Goal: Task Accomplishment & Management: Manage account settings

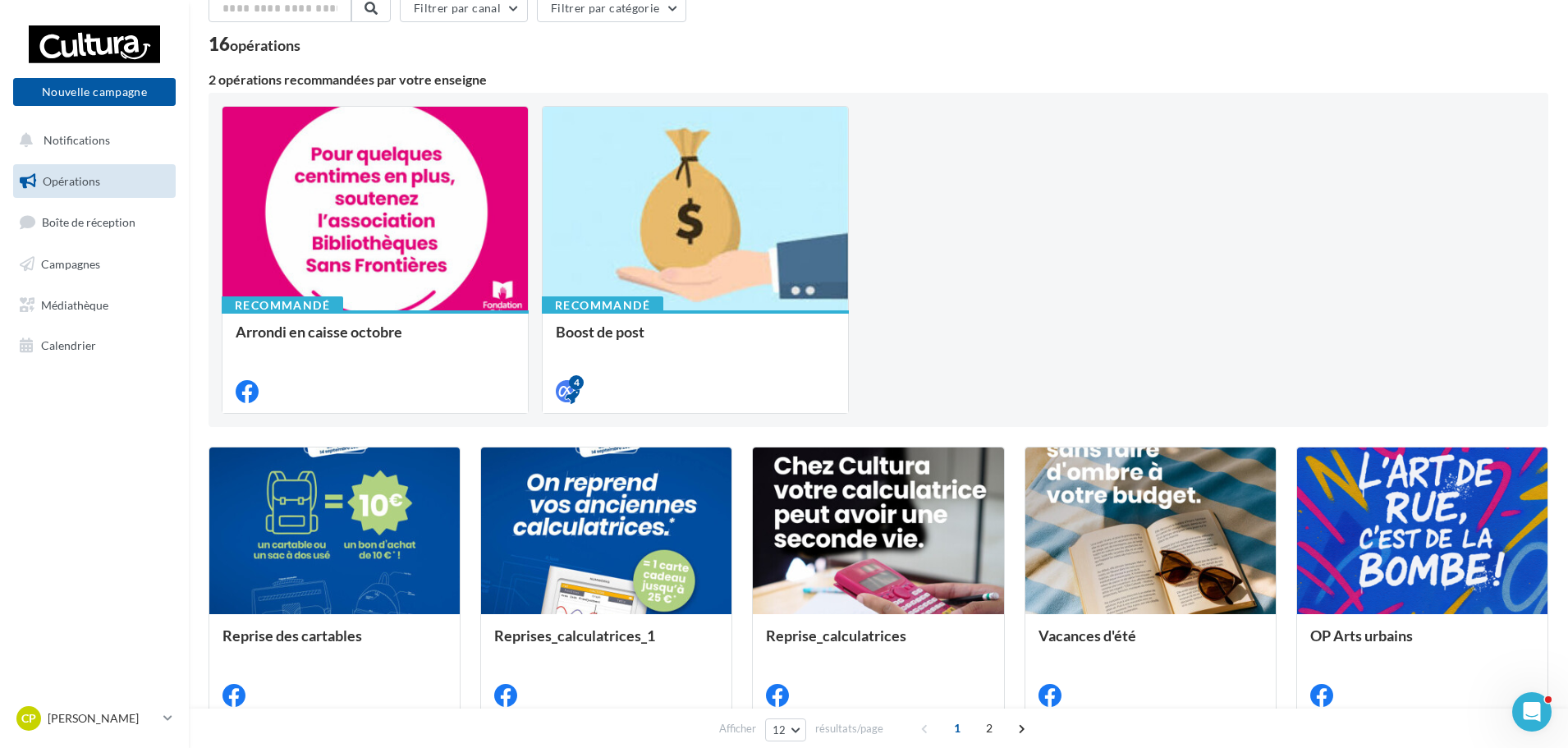
scroll to position [164, 0]
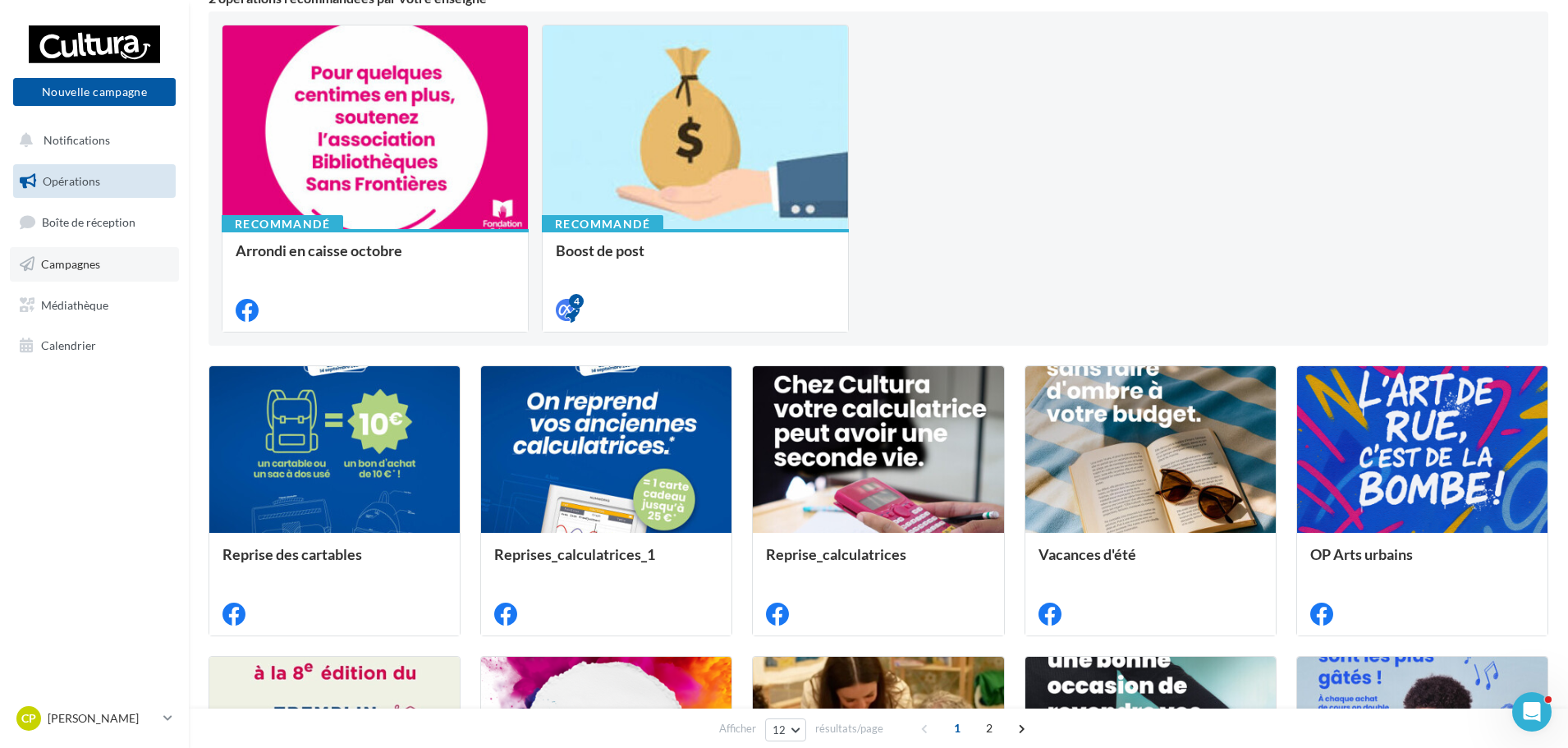
click at [68, 259] on span "Campagnes" at bounding box center [70, 263] width 59 height 14
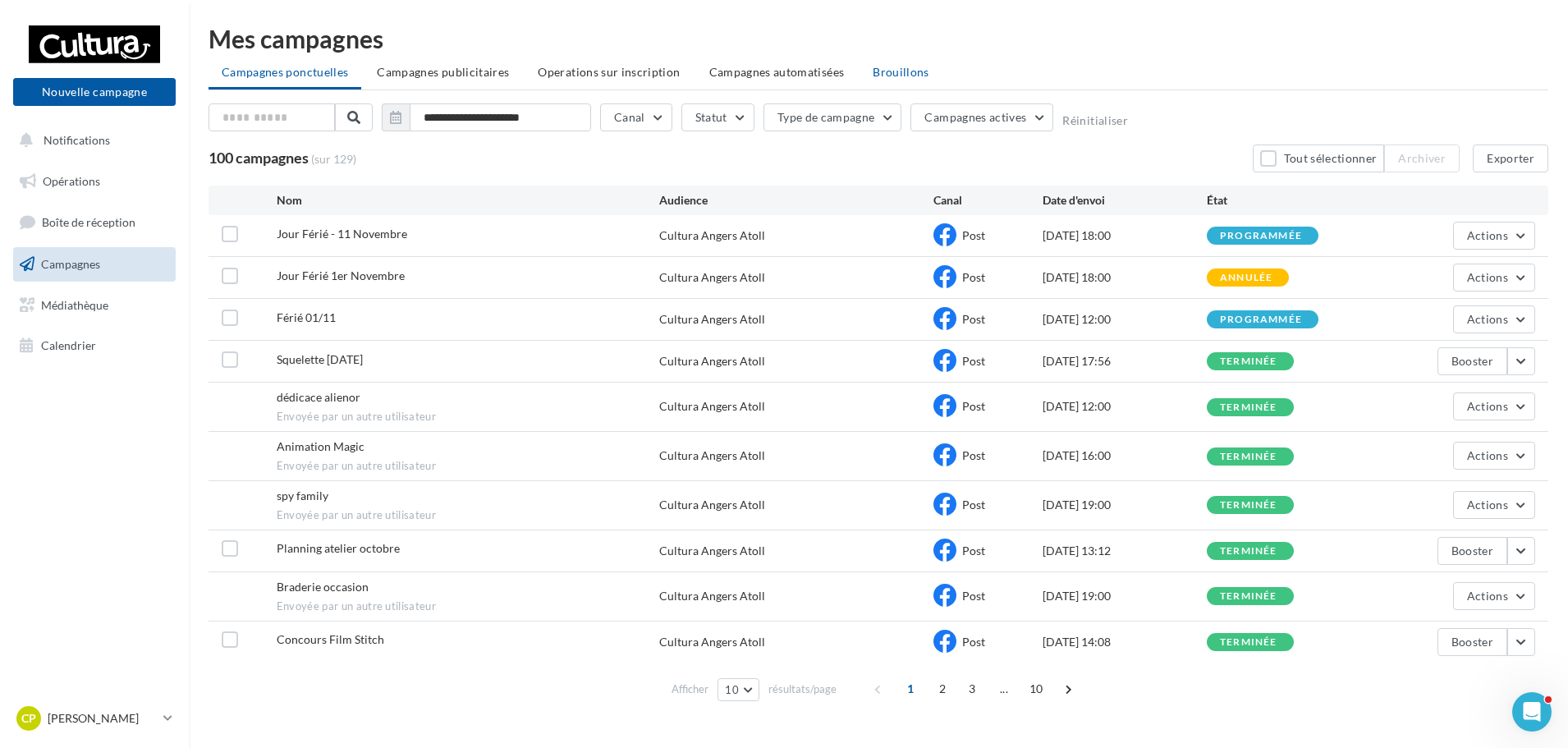
click at [886, 75] on span "Brouillons" at bounding box center [901, 71] width 56 height 14
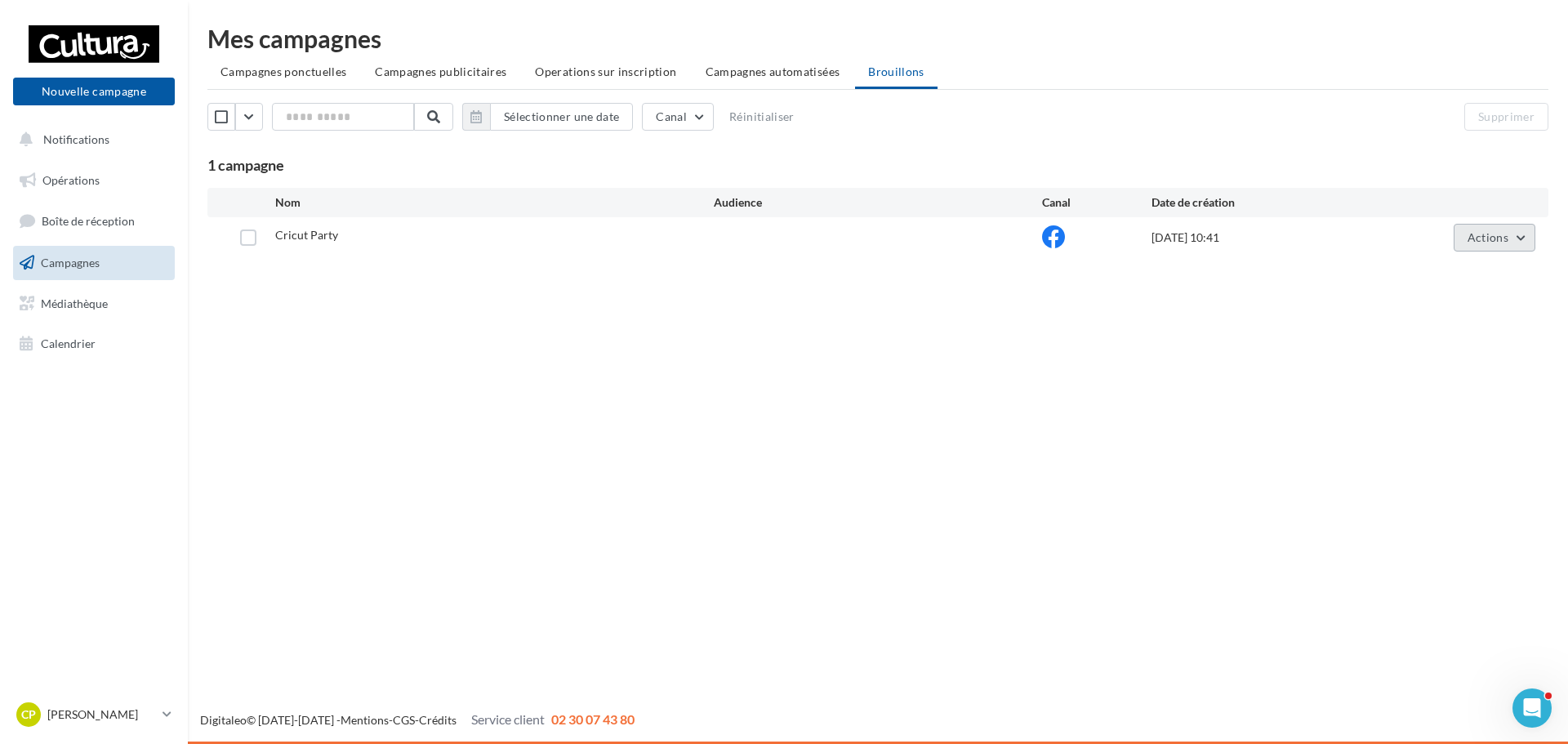
click at [1481, 230] on span "Actions" at bounding box center [1488, 237] width 41 height 14
click at [1460, 279] on button "Editer" at bounding box center [1453, 276] width 163 height 43
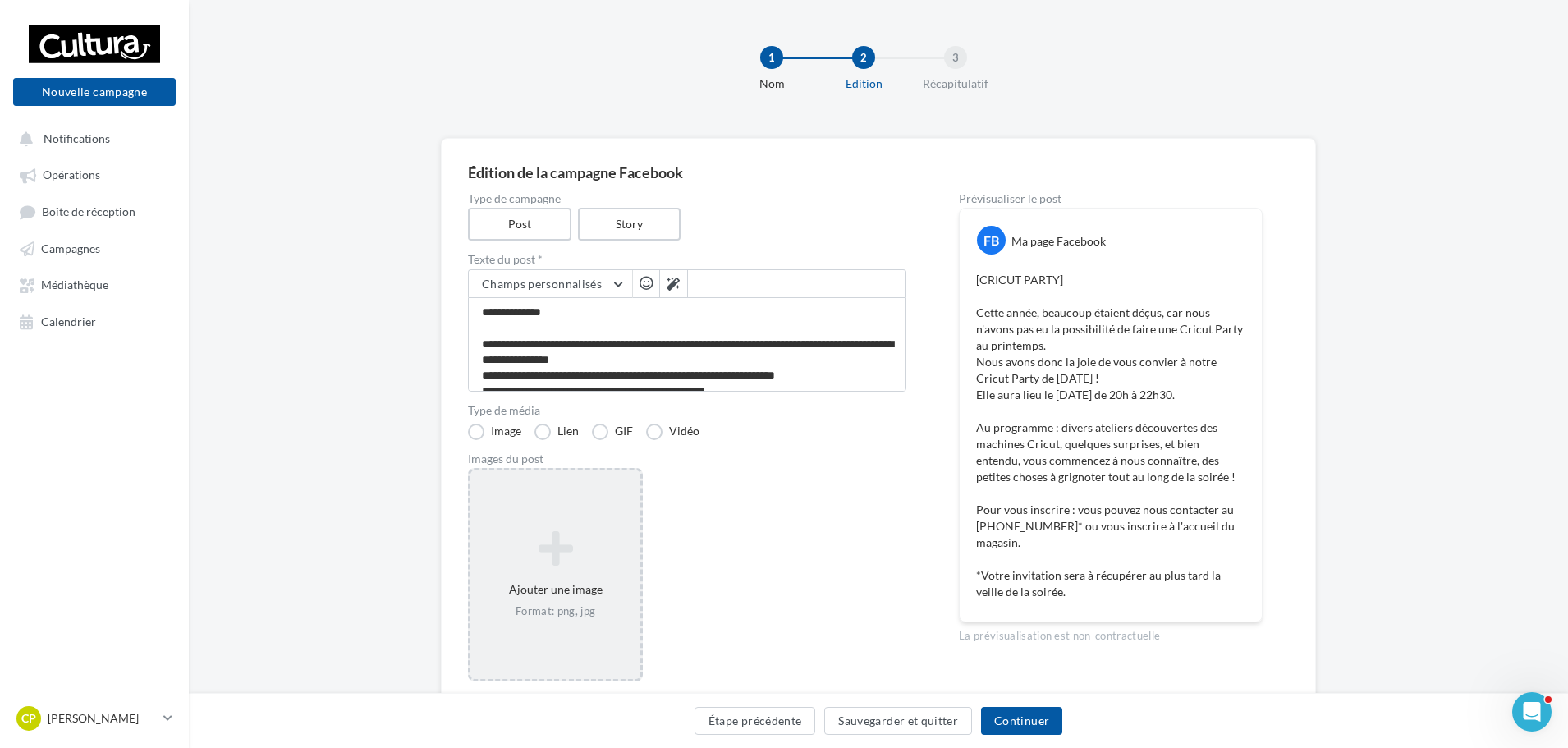
click at [538, 563] on icon at bounding box center [555, 548] width 157 height 39
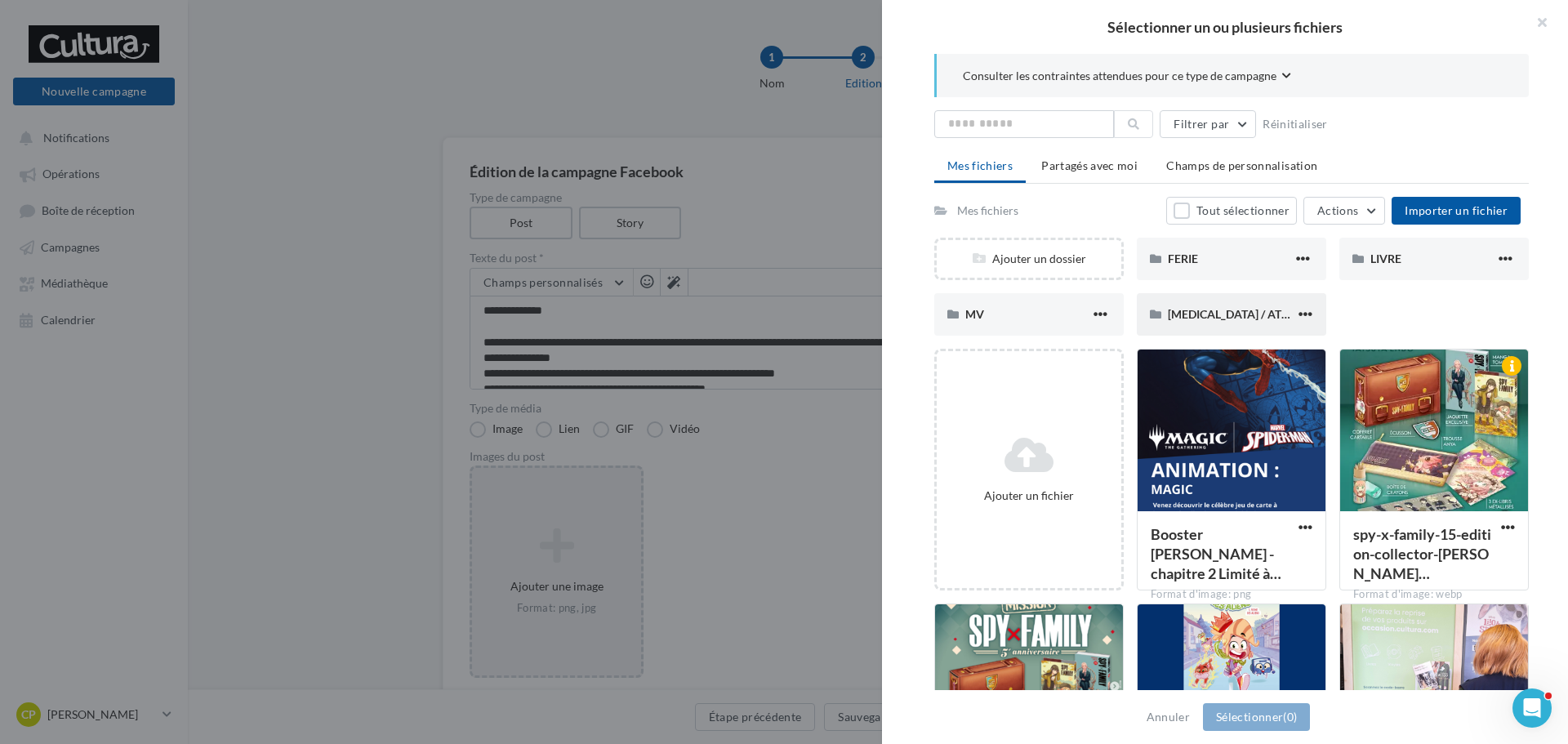
click at [1252, 316] on div "PCE / ATELIER" at bounding box center [1231, 314] width 128 height 17
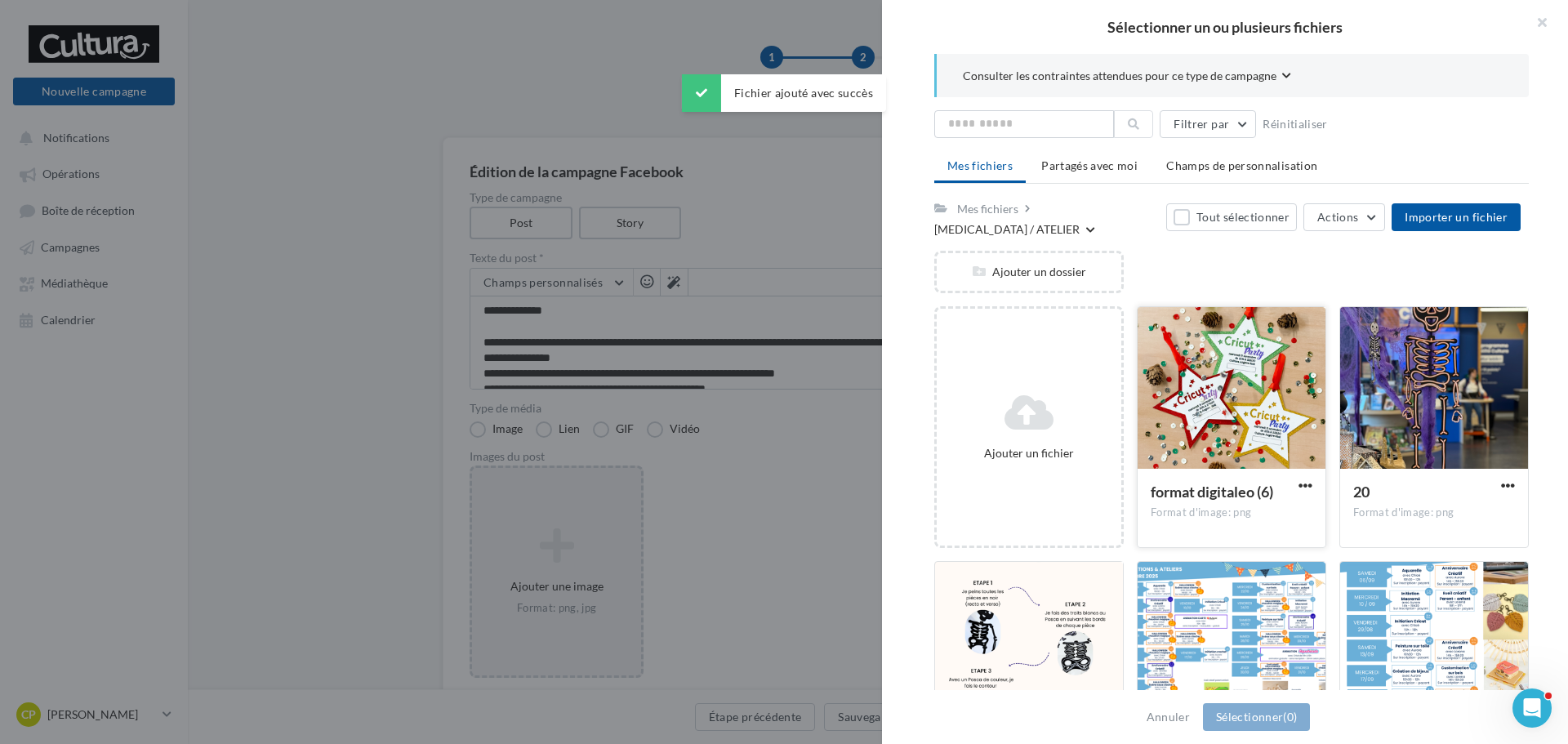
click at [1203, 482] on span "format digitaleo (6)" at bounding box center [1212, 490] width 122 height 18
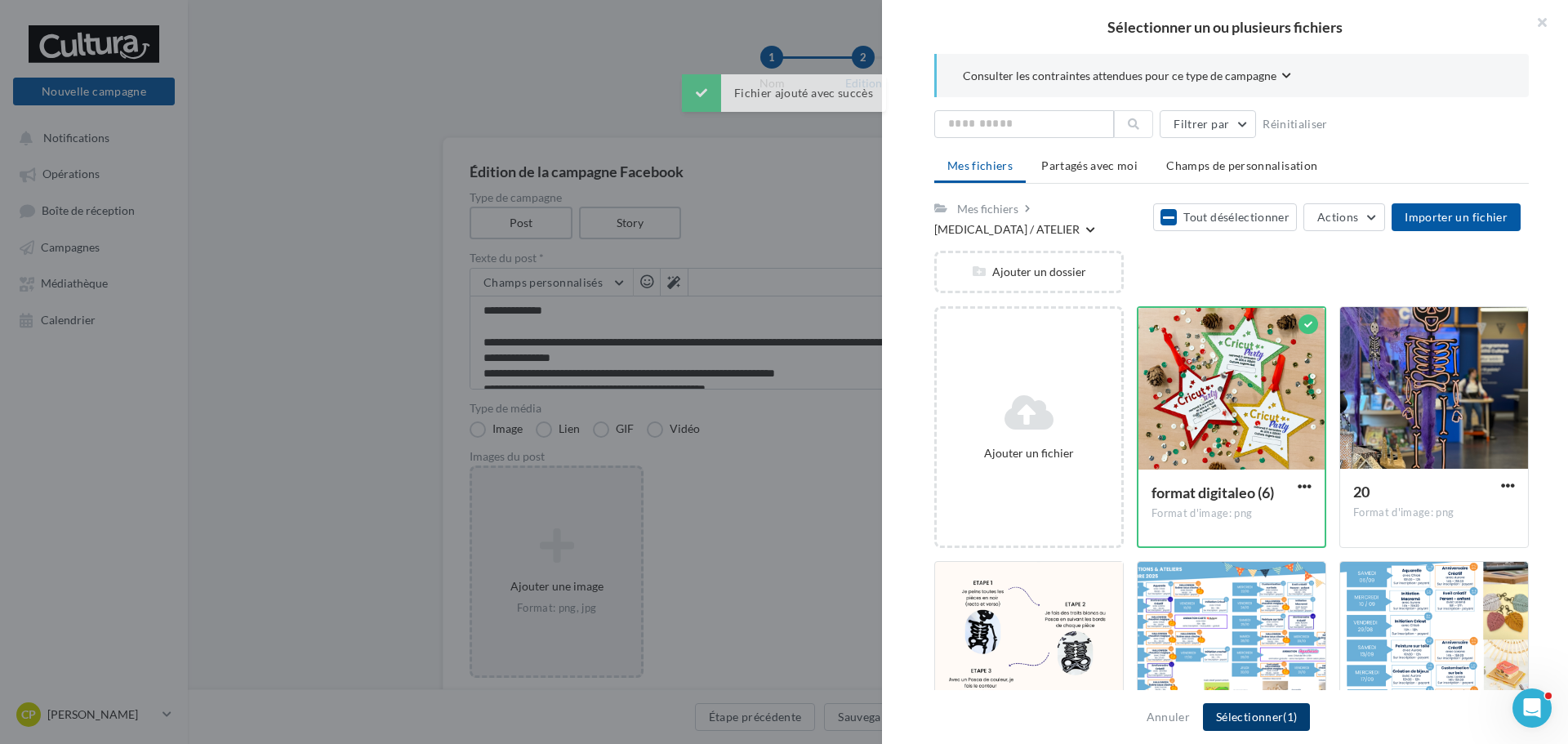
click at [1248, 712] on button "Sélectionner (1)" at bounding box center [1256, 717] width 107 height 28
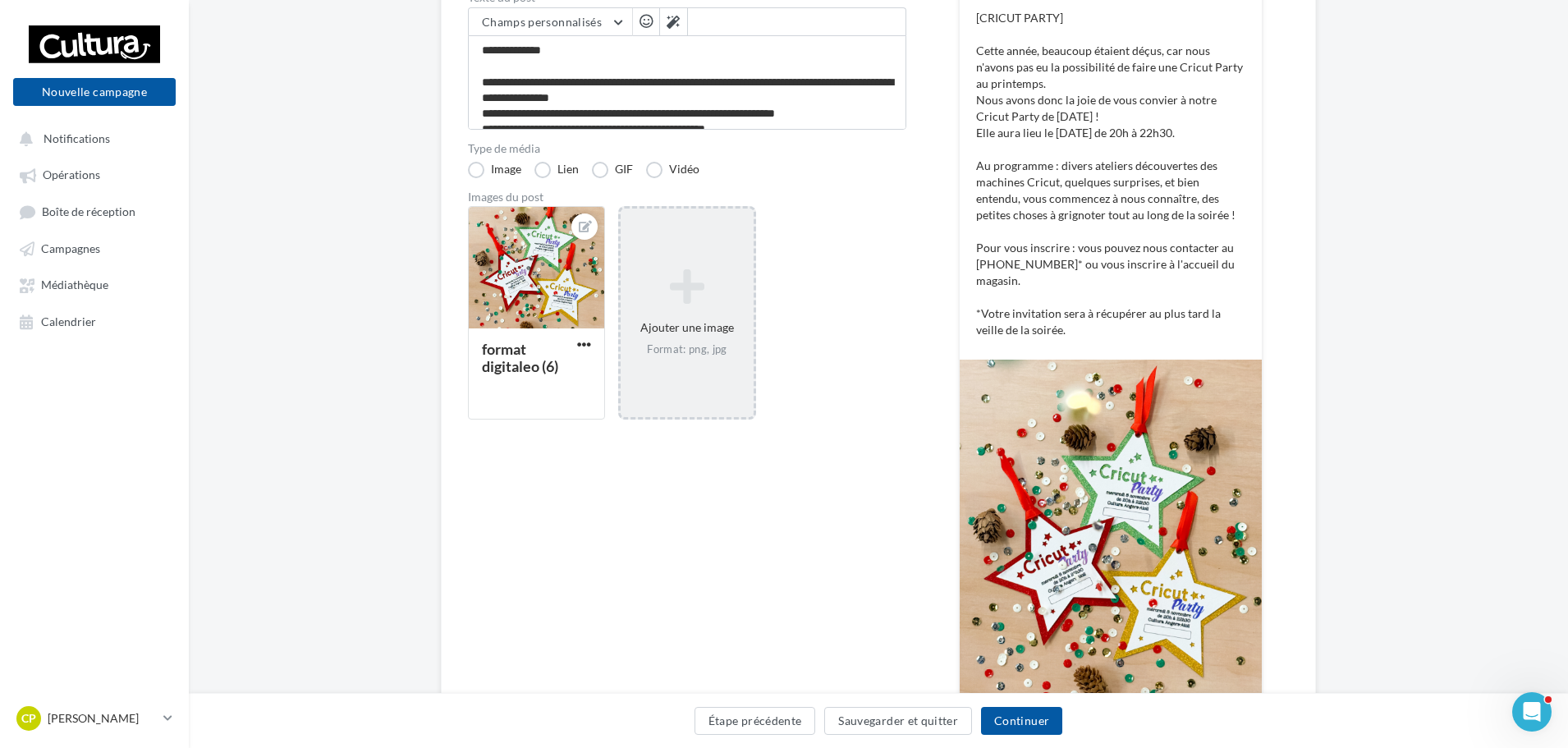
scroll to position [264, 0]
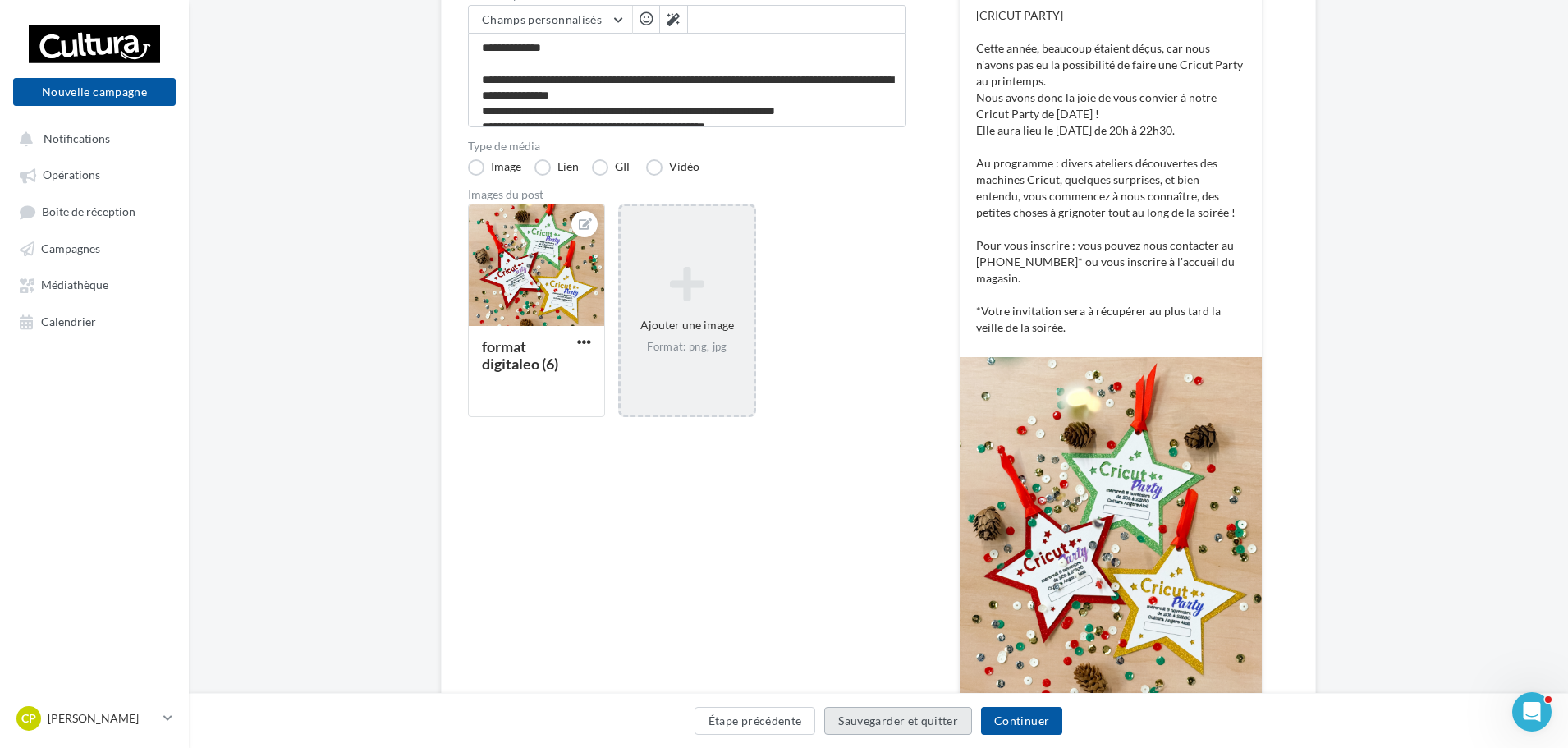
click at [900, 727] on button "Sauvegarder et quitter" at bounding box center [898, 721] width 148 height 28
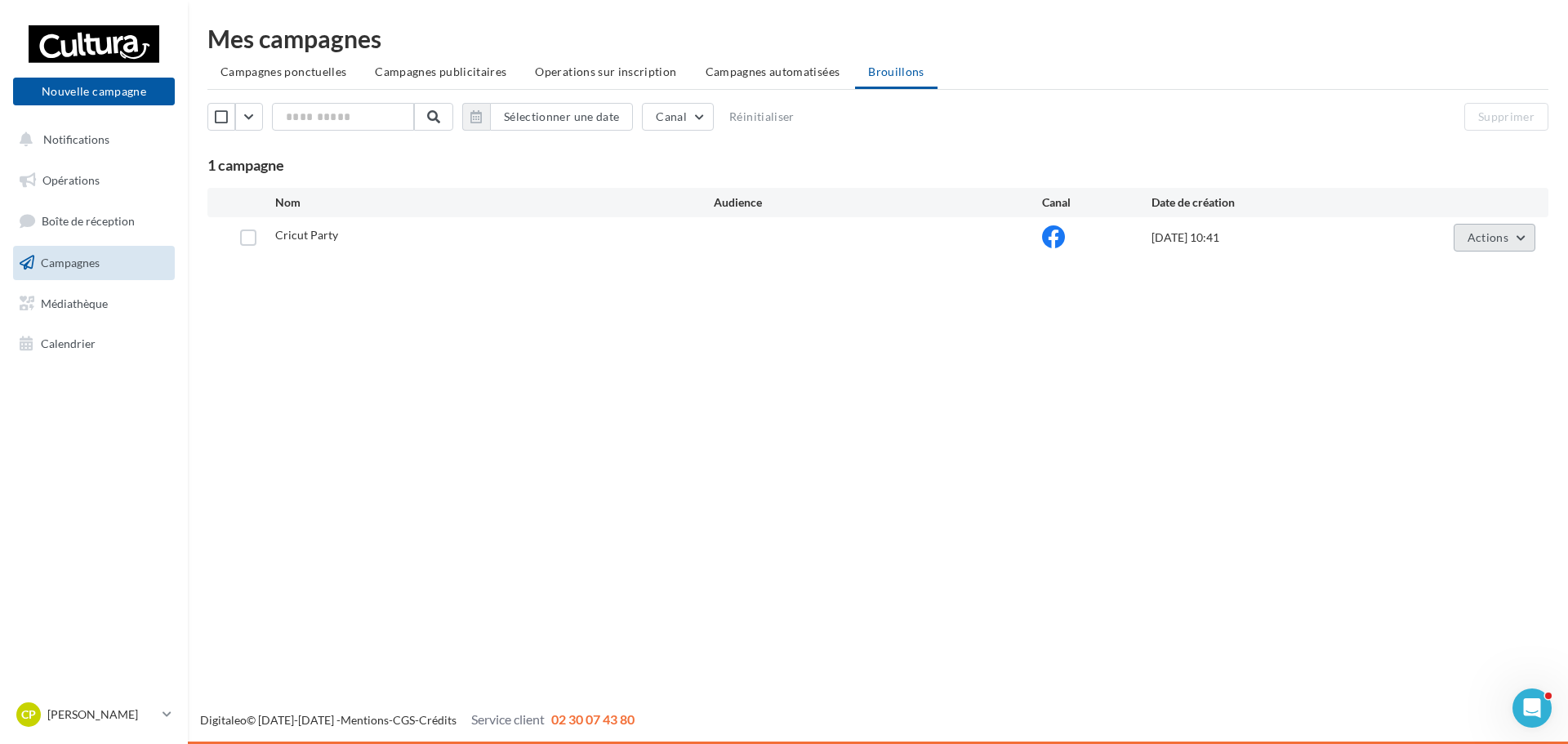
click at [1471, 242] on span "Actions" at bounding box center [1488, 237] width 41 height 14
click at [1437, 276] on button "Editer" at bounding box center [1453, 276] width 163 height 43
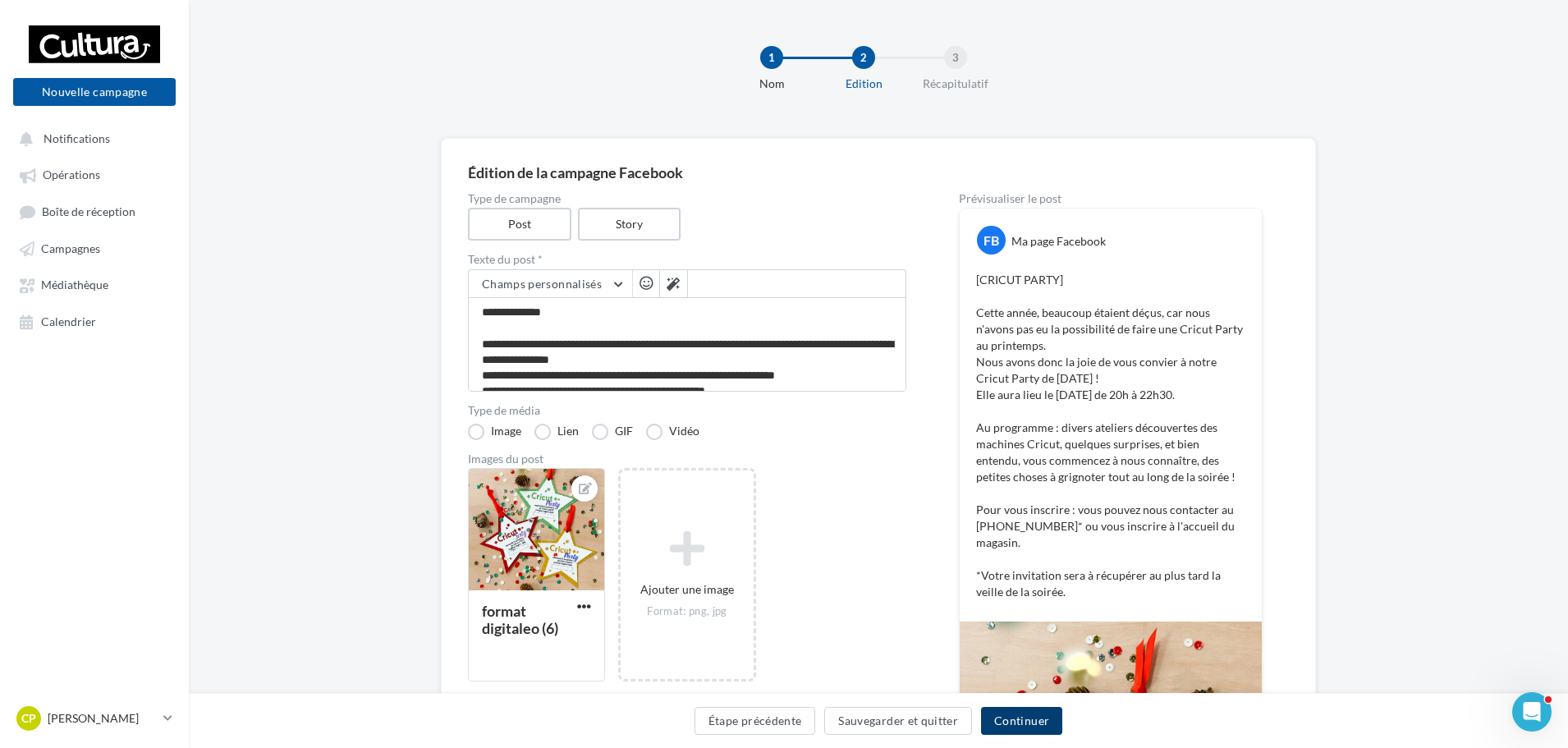
click at [998, 722] on button "Continuer" at bounding box center [1021, 721] width 82 height 28
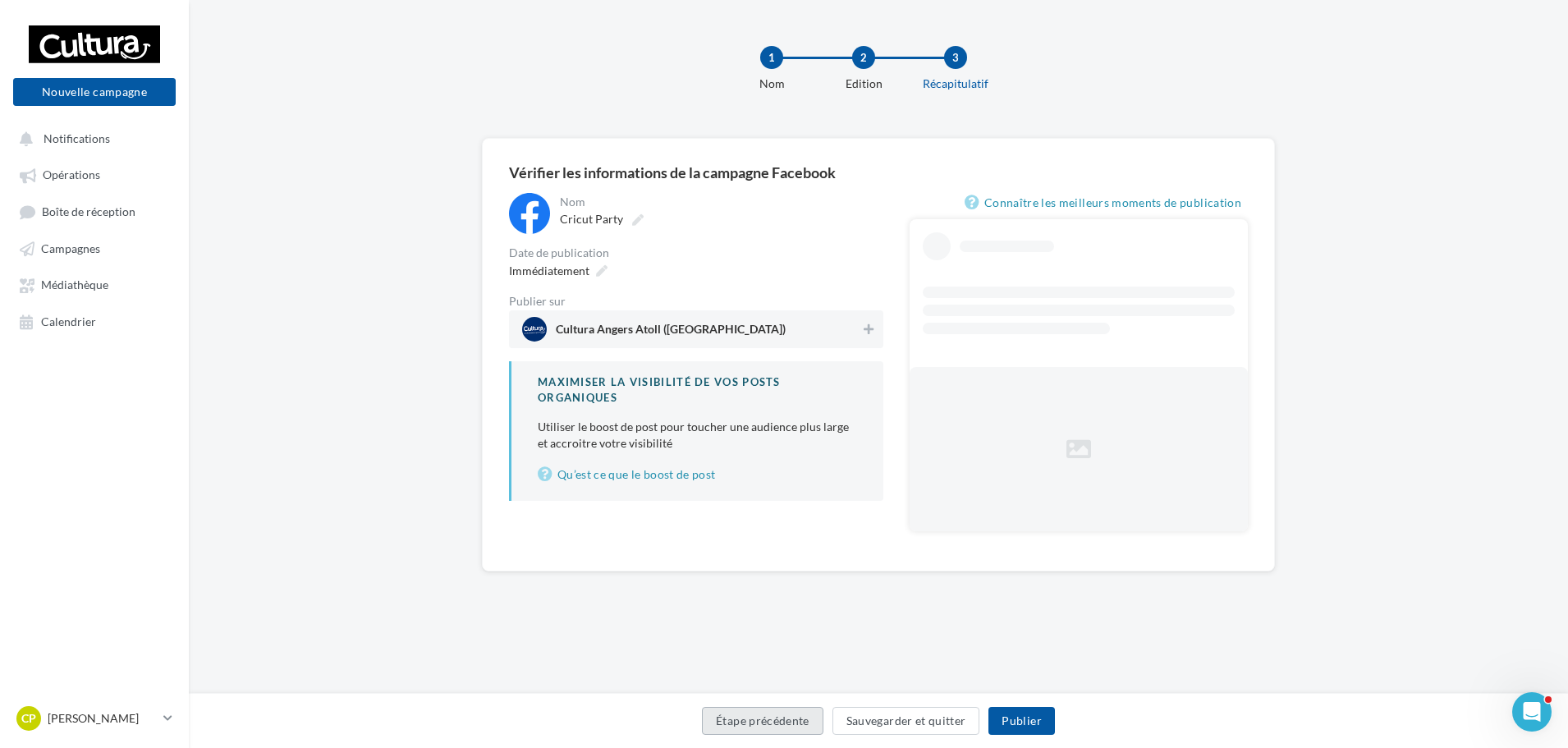
click at [764, 718] on button "Étape précédente" at bounding box center [763, 721] width 122 height 28
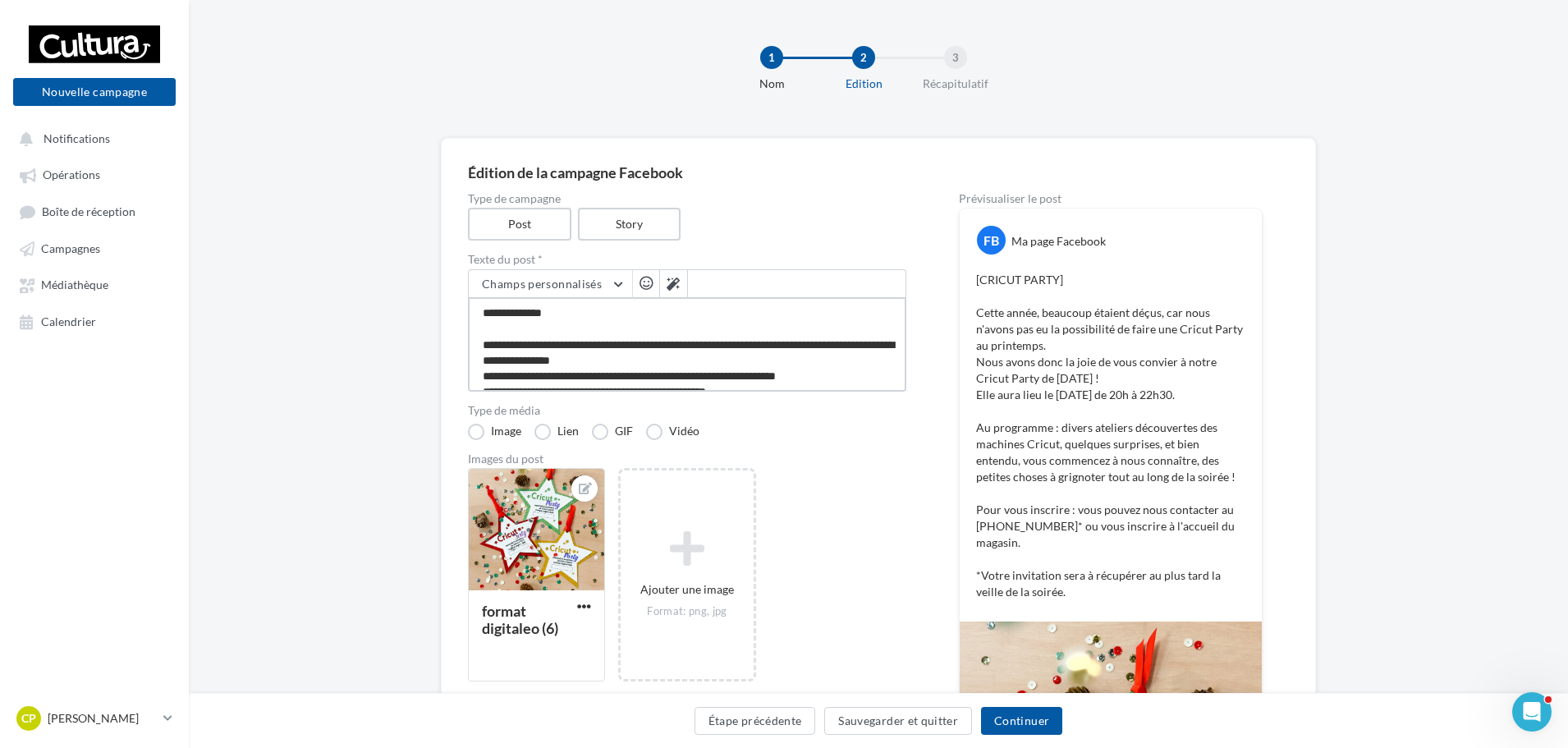
click at [727, 329] on textarea "**********" at bounding box center [687, 344] width 439 height 95
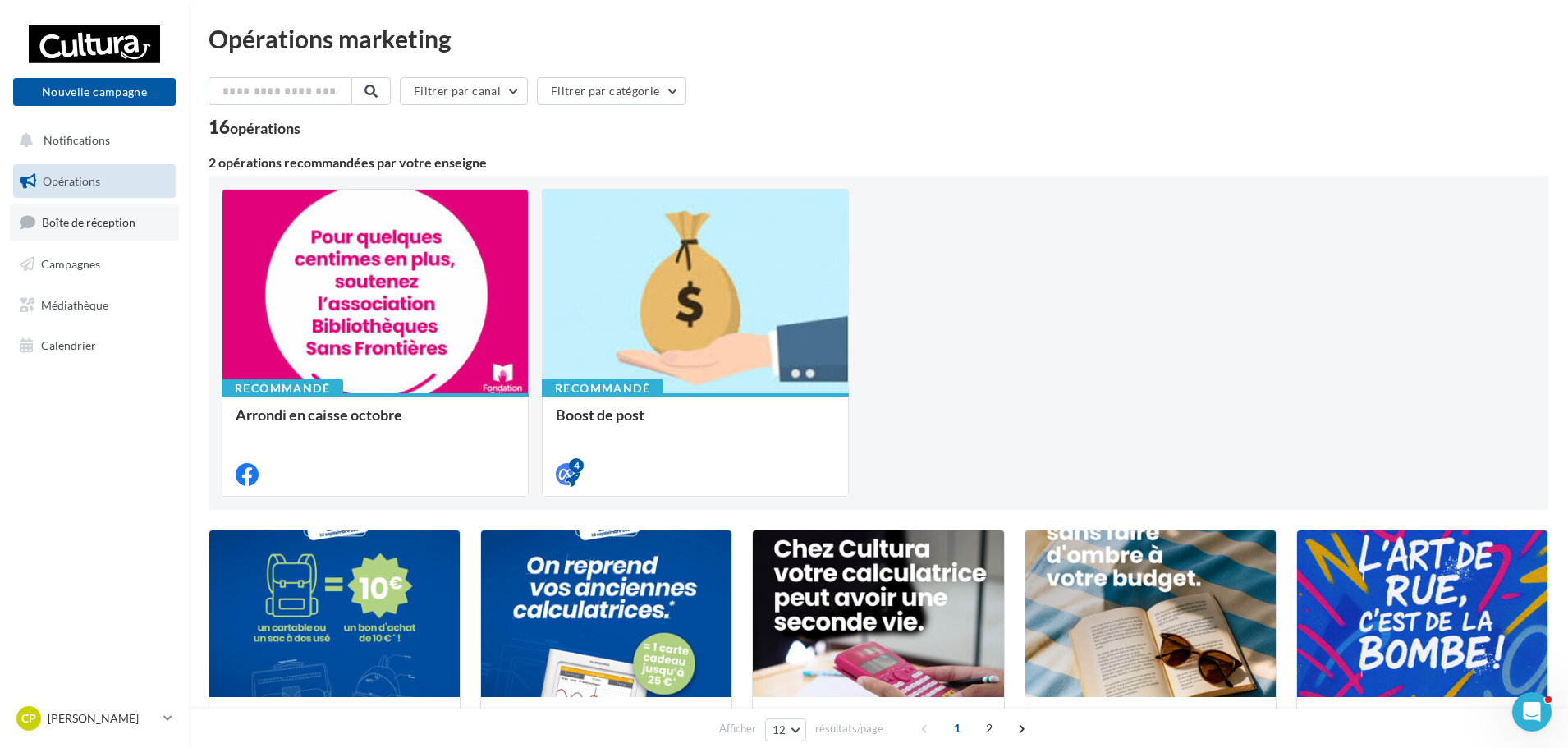
click at [116, 225] on span "Boîte de réception" at bounding box center [89, 221] width 94 height 14
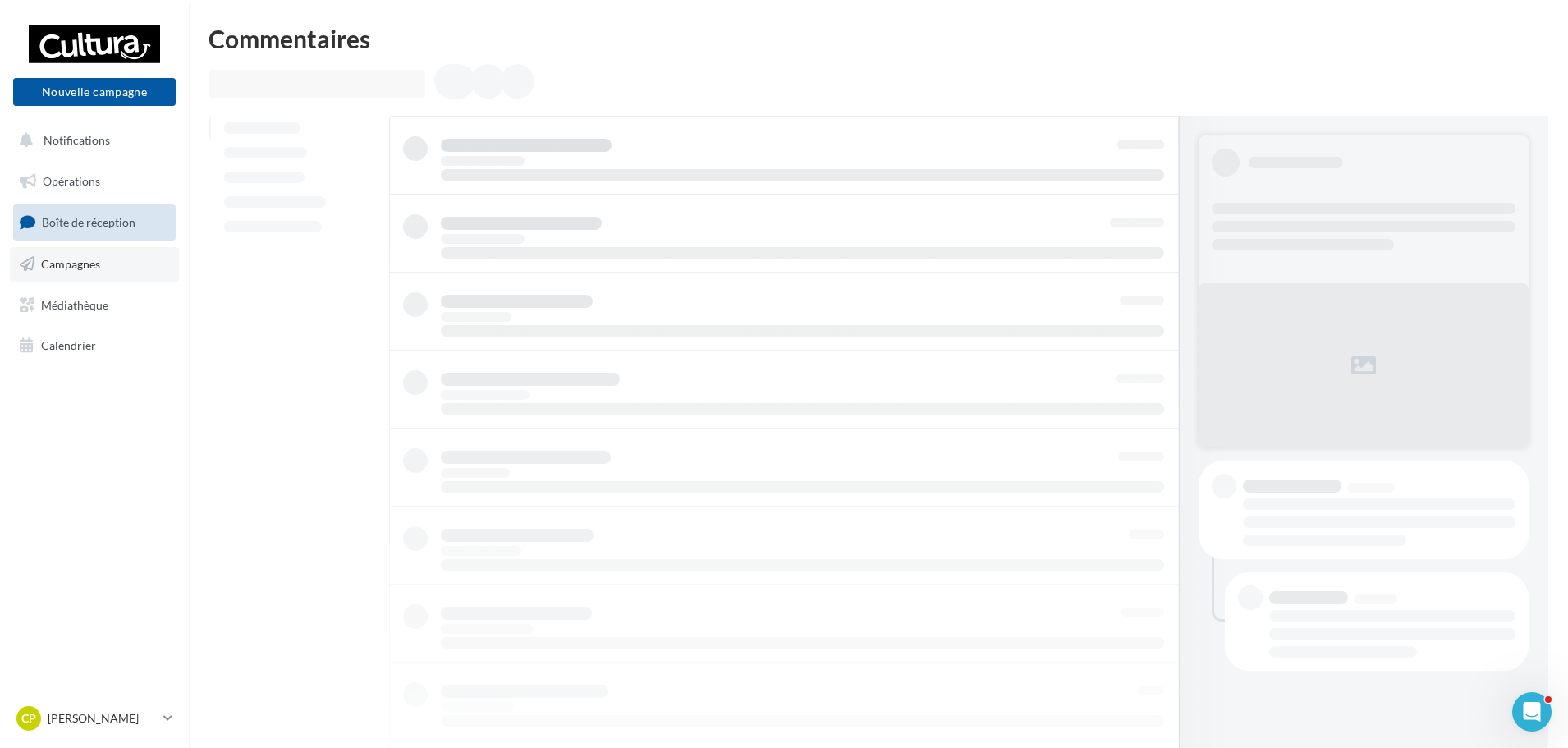
click at [88, 264] on span "Campagnes" at bounding box center [70, 263] width 59 height 14
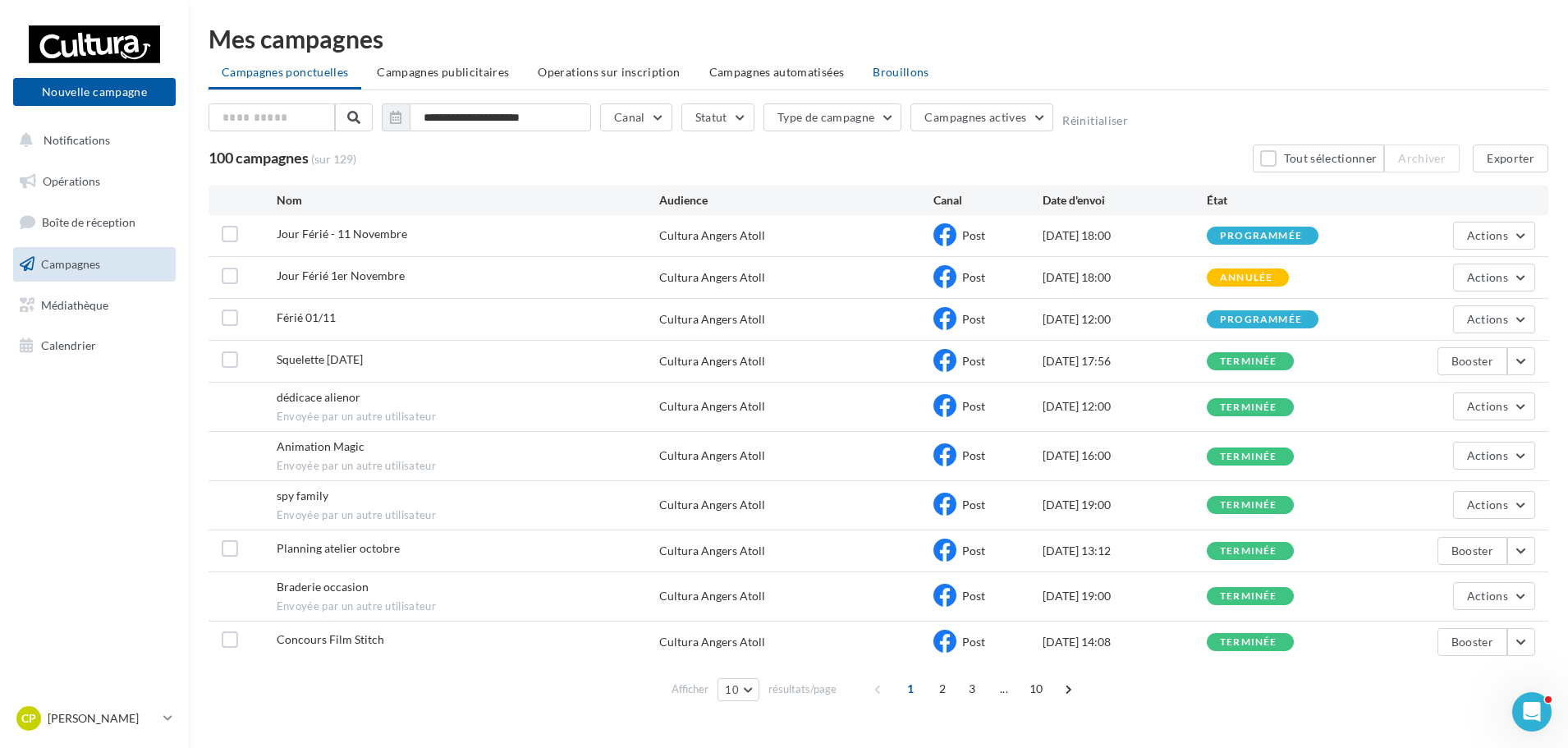
click at [895, 75] on span "Brouillons" at bounding box center [901, 71] width 56 height 14
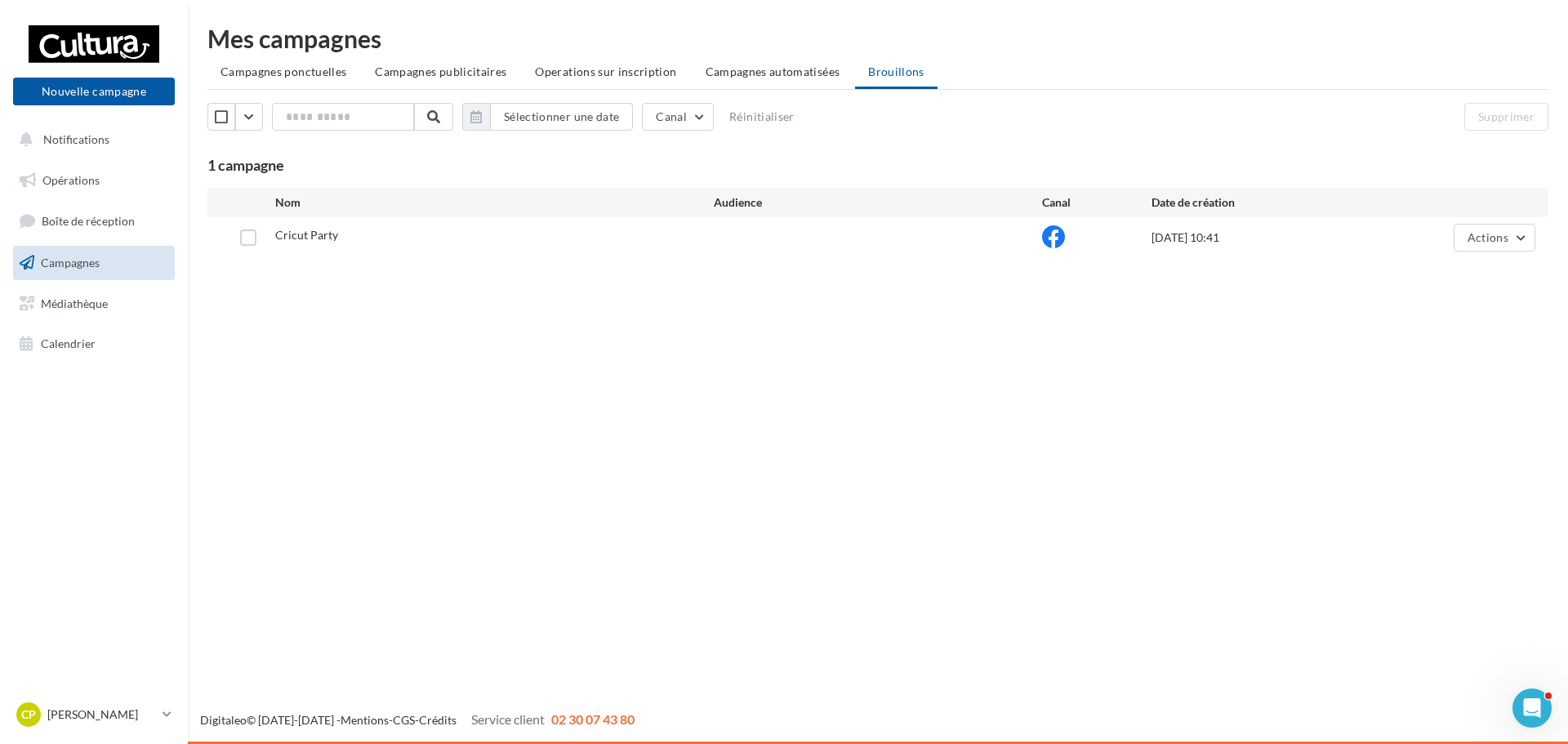
click at [1169, 233] on div "02/10/2025 10:41" at bounding box center [1260, 238] width 219 height 17
click at [1137, 333] on div "Nouvelle campagne Nouvelle campagne Notifications Opérations Boîte de réception…" at bounding box center [784, 372] width 1568 height 744
click at [726, 350] on div "Nouvelle campagne Nouvelle campagne Notifications Opérations Boîte de réception…" at bounding box center [784, 372] width 1568 height 744
click at [1464, 235] on button "Actions" at bounding box center [1494, 238] width 82 height 28
click at [1439, 270] on button "Editer" at bounding box center [1453, 276] width 163 height 43
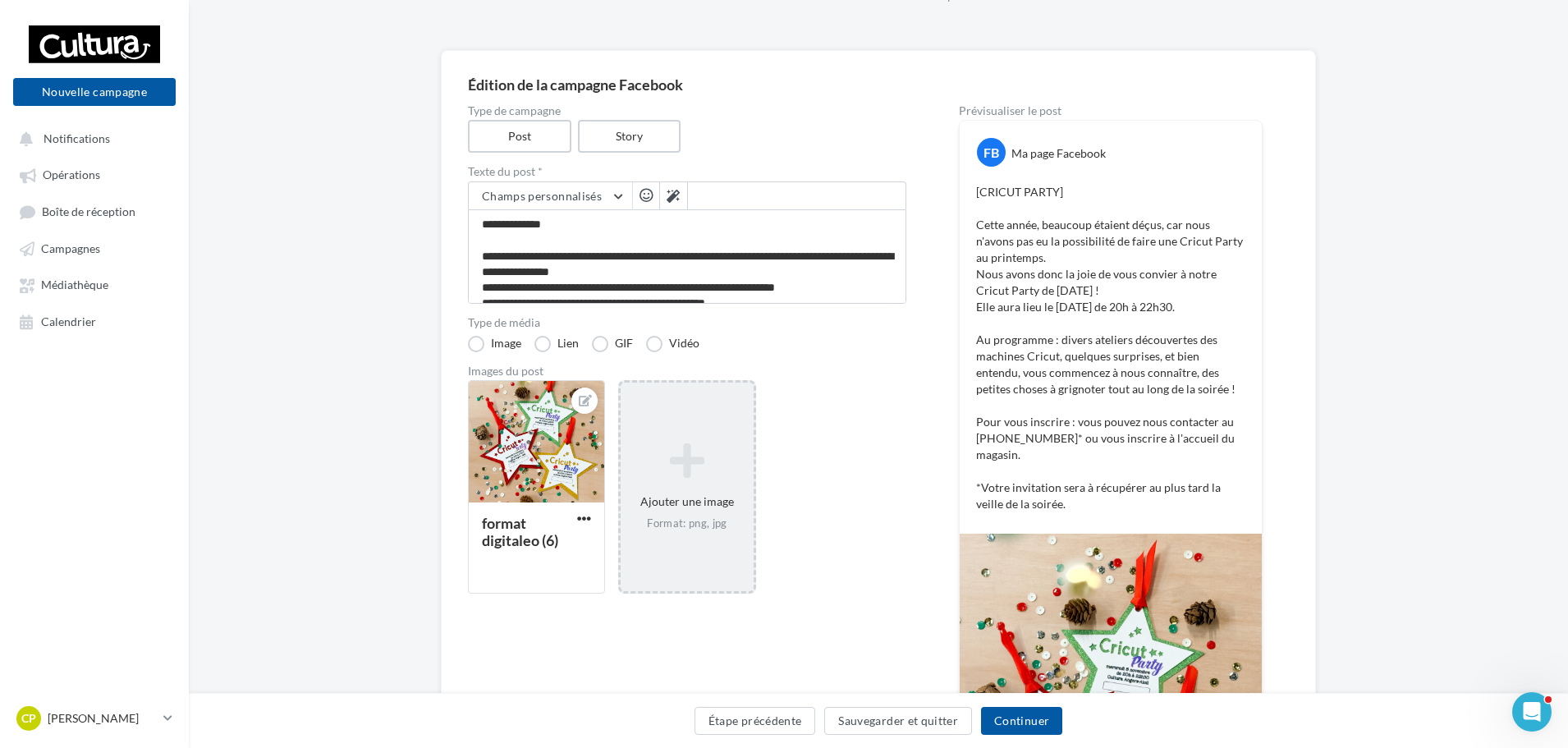
scroll to position [247, 0]
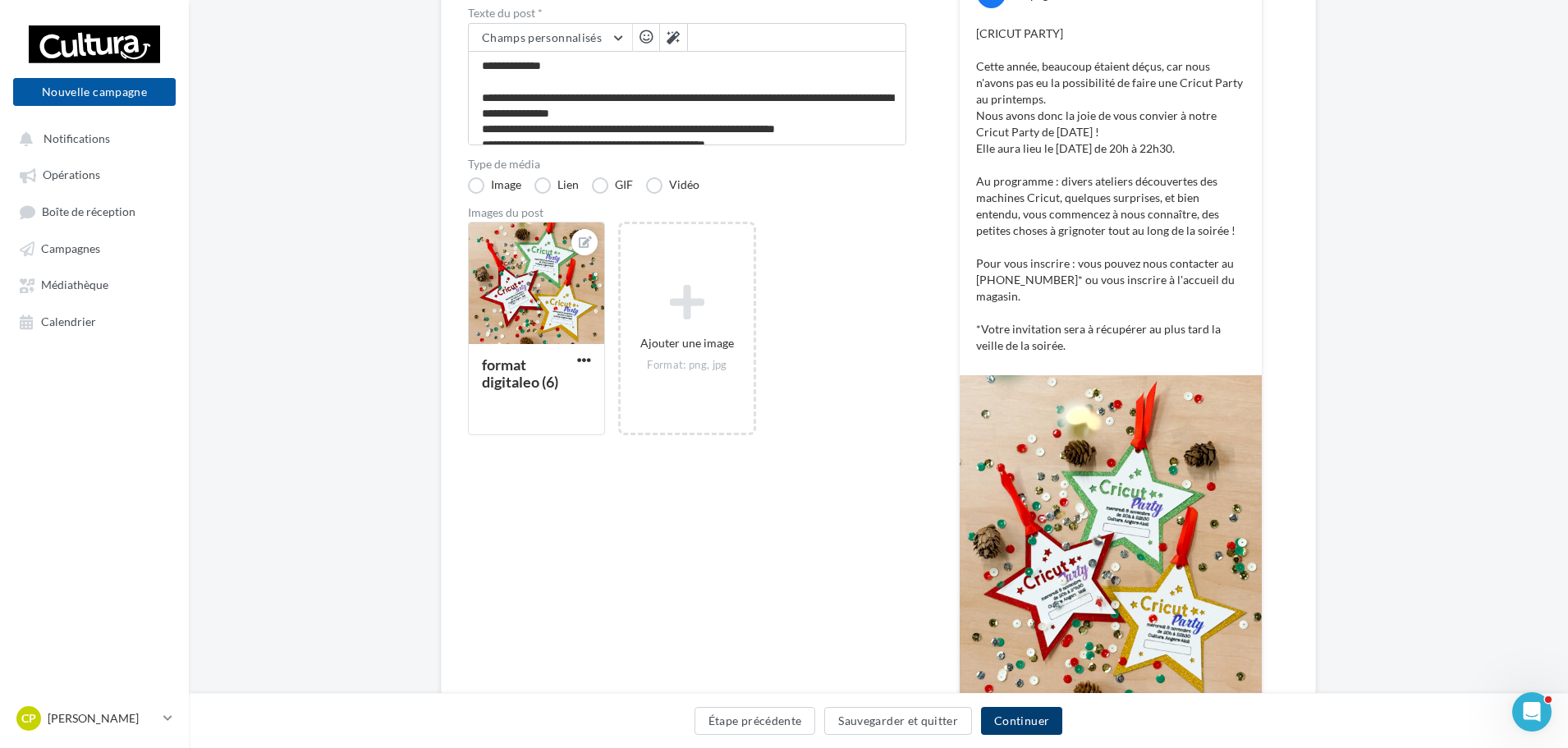
click at [1012, 716] on button "Continuer" at bounding box center [1021, 721] width 82 height 28
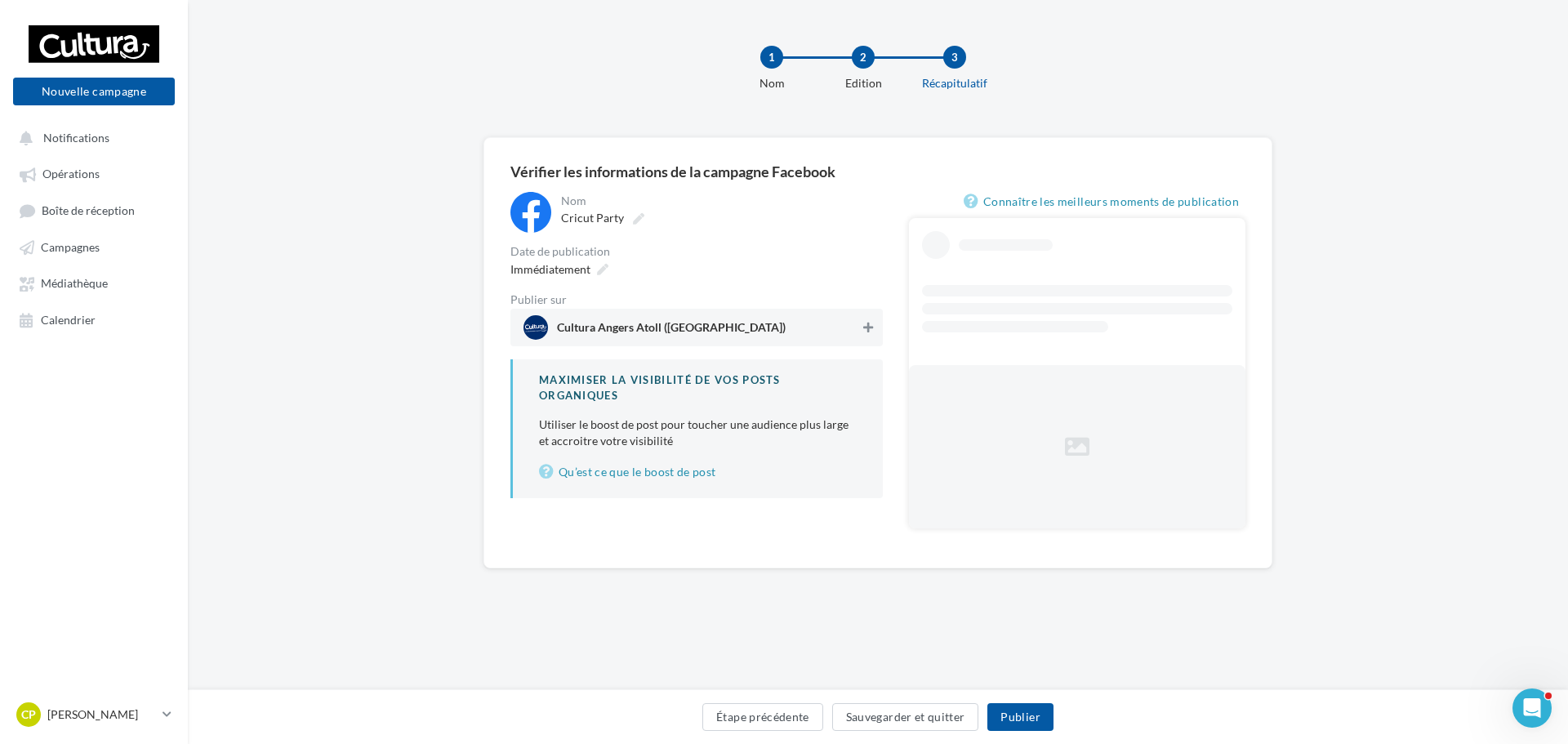
click at [870, 325] on icon at bounding box center [867, 327] width 10 height 11
click at [594, 269] on div "Immédiatement" at bounding box center [558, 269] width 108 height 23
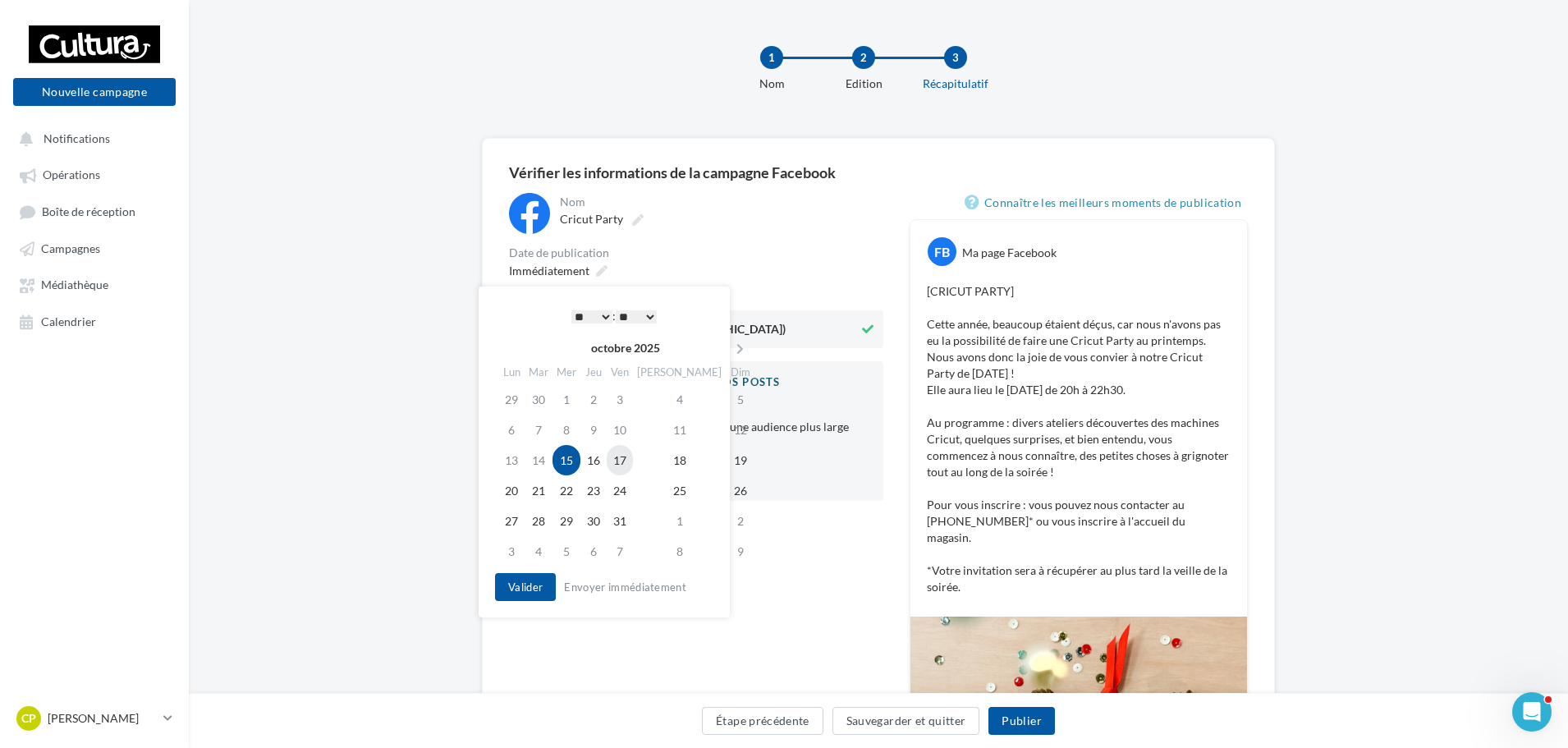
click at [633, 458] on td "17" at bounding box center [620, 460] width 26 height 30
click at [591, 315] on select "* * * * * * * * * * ** ** ** ** ** ** ** ** ** ** ** ** ** **" at bounding box center [588, 317] width 41 height 13
click at [591, 316] on select "* * * * * * * * * * ** ** ** ** ** ** ** ** ** ** ** ** ** **" at bounding box center [588, 317] width 41 height 13
click at [531, 584] on button "Valider" at bounding box center [521, 587] width 61 height 28
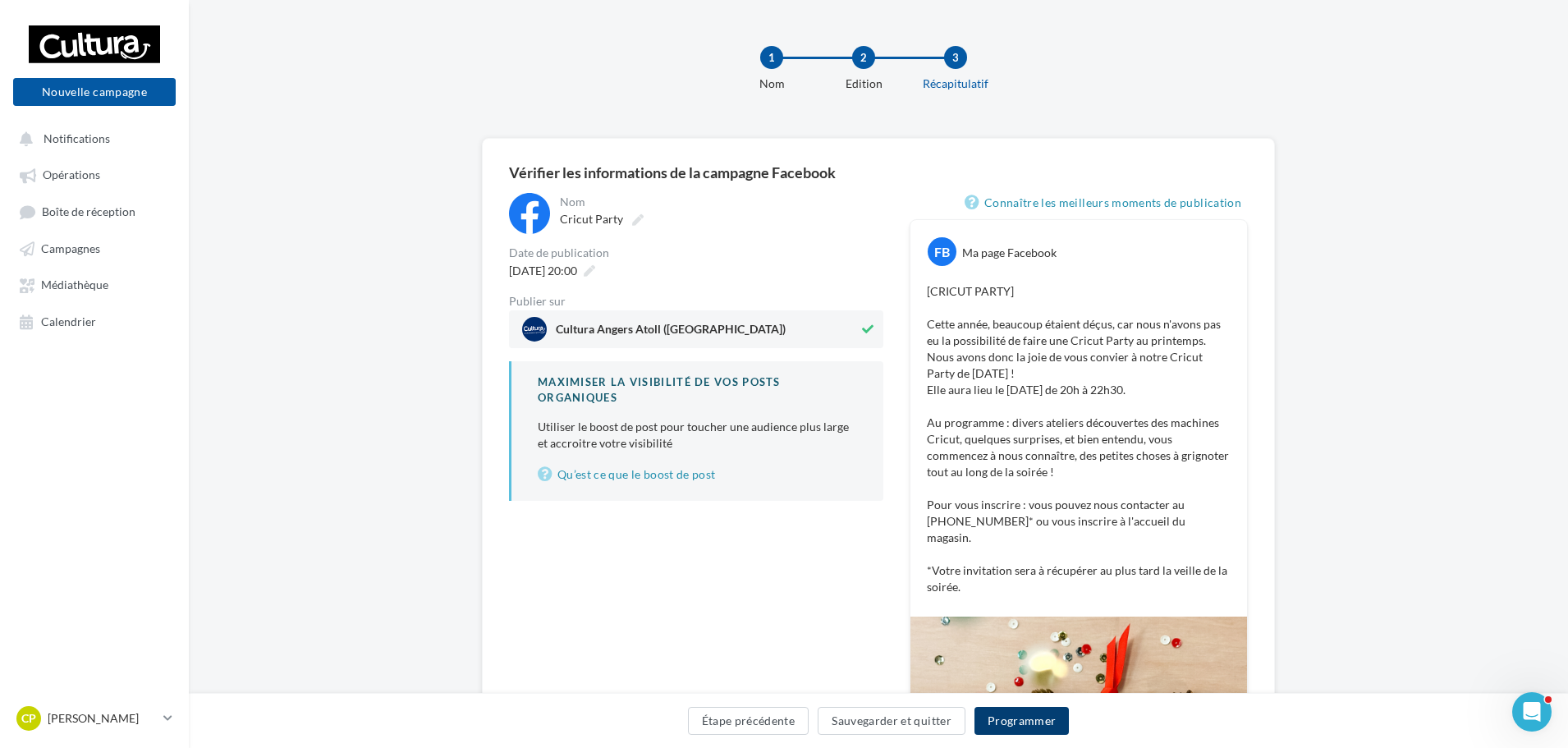
click at [1004, 720] on button "Programmer" at bounding box center [1022, 721] width 96 height 28
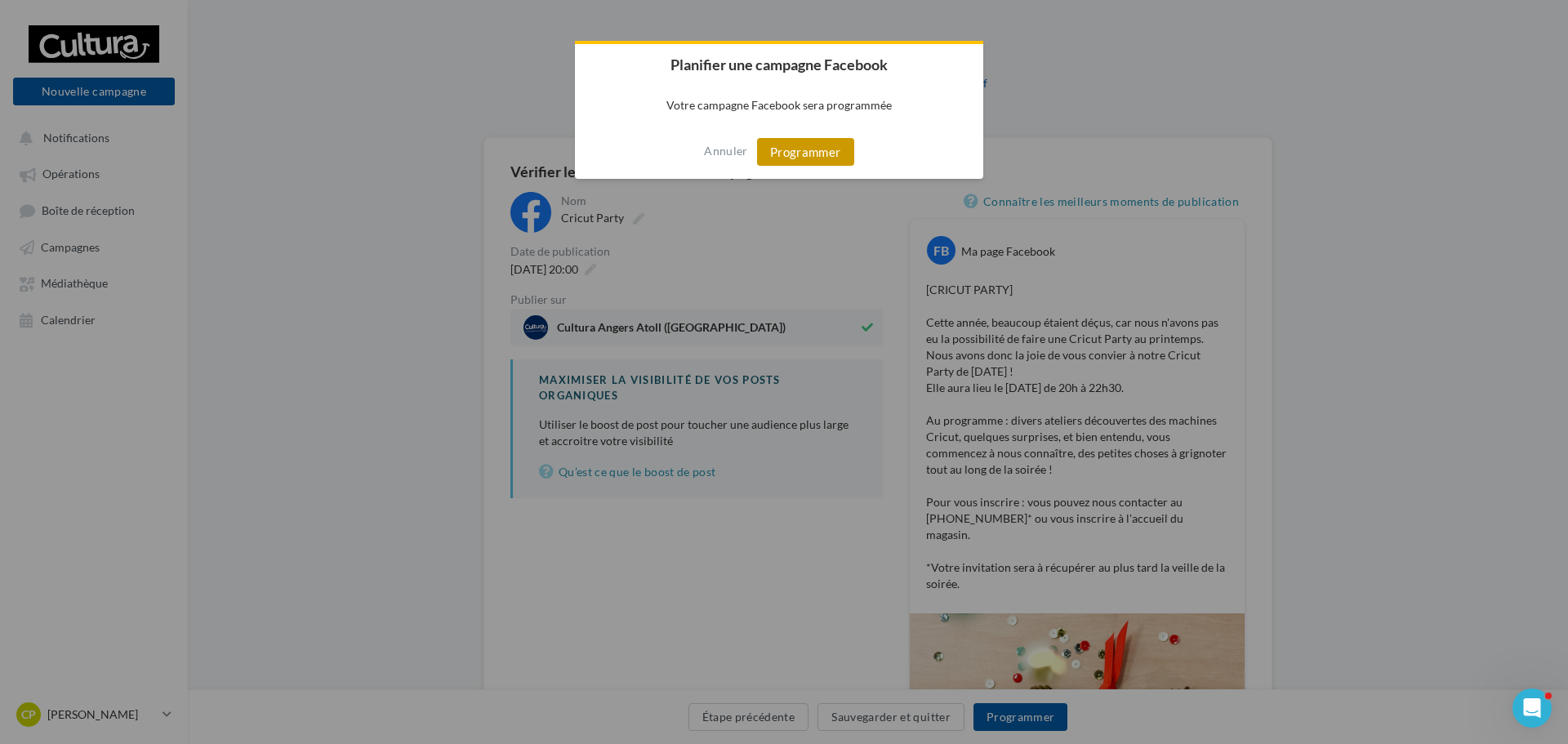
click at [800, 150] on button "Programmer" at bounding box center [806, 152] width 97 height 28
